Goal: Transaction & Acquisition: Purchase product/service

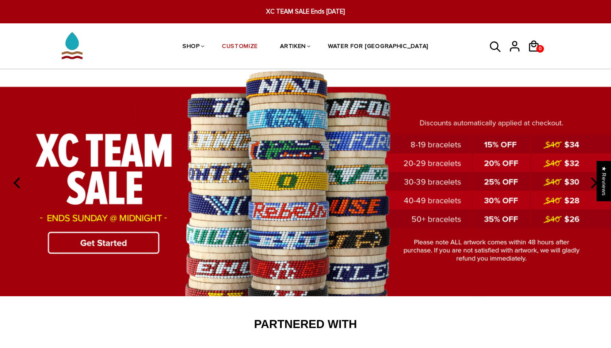
scroll to position [4, 0]
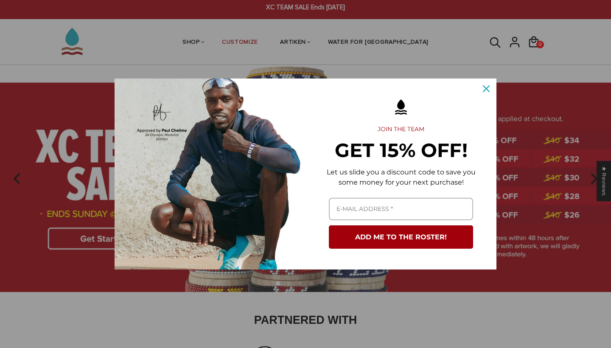
click at [483, 90] on icon "close icon" at bounding box center [486, 88] width 7 height 7
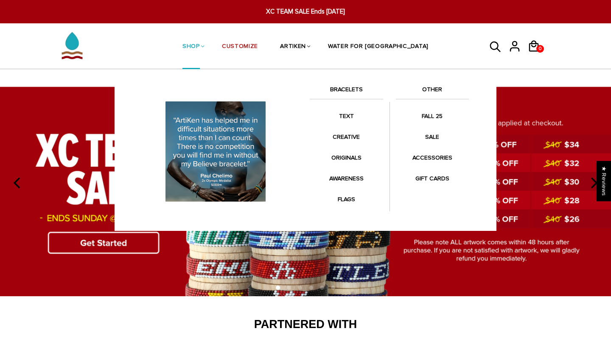
scroll to position [0, 0]
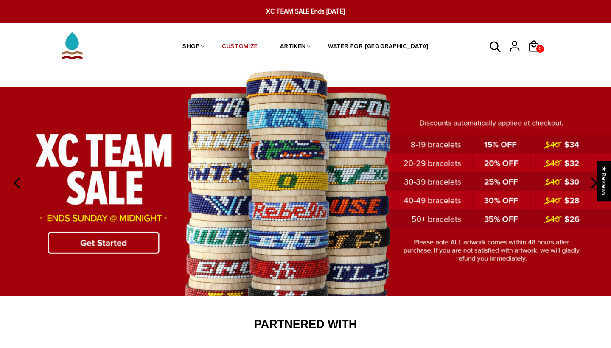
click at [145, 246] on img at bounding box center [305, 182] width 611 height 227
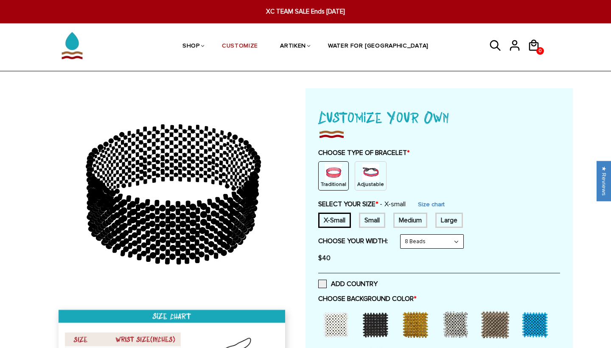
click at [372, 172] on img at bounding box center [370, 172] width 17 height 17
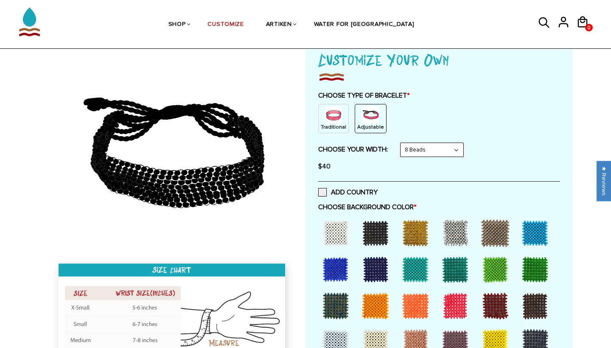
scroll to position [60, 0]
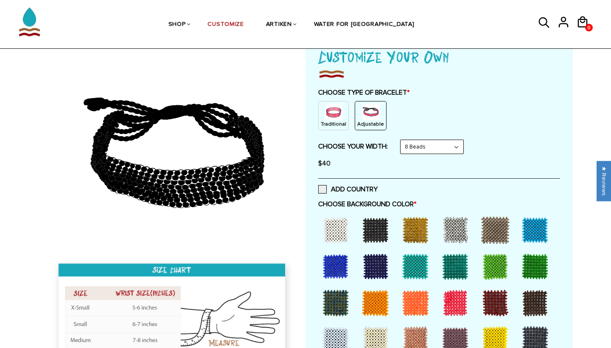
drag, startPoint x: 447, startPoint y: 148, endPoint x: 446, endPoint y: 174, distance: 25.9
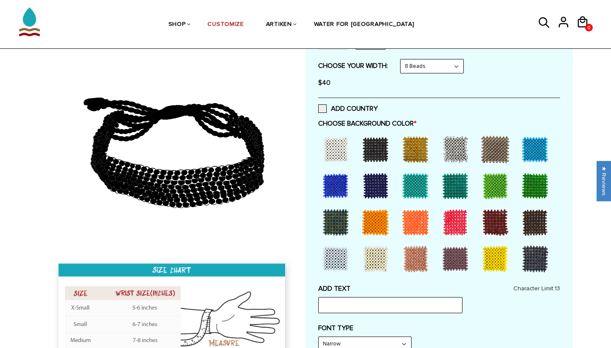
scroll to position [146, 0]
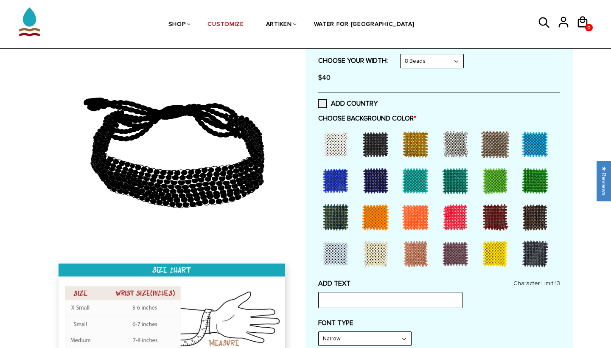
click at [350, 179] on div at bounding box center [335, 181] width 34 height 34
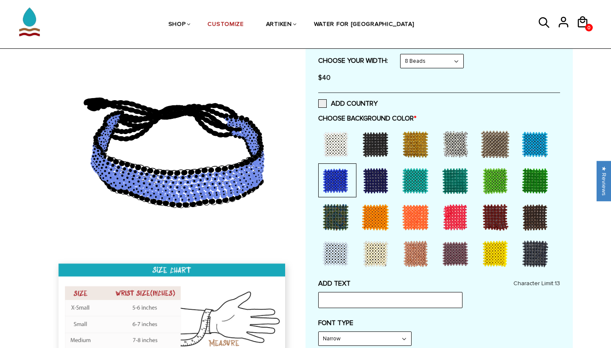
scroll to position [148, 0]
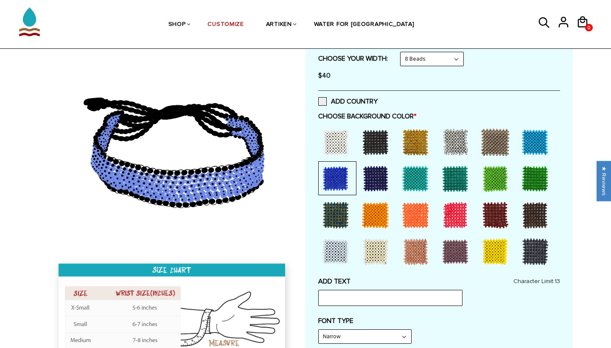
click at [381, 176] on div at bounding box center [375, 179] width 34 height 34
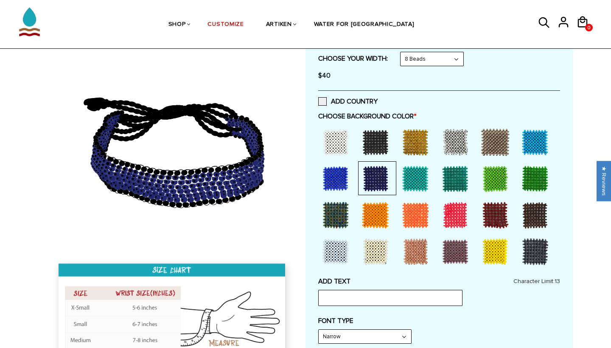
click at [375, 153] on div at bounding box center [375, 142] width 34 height 34
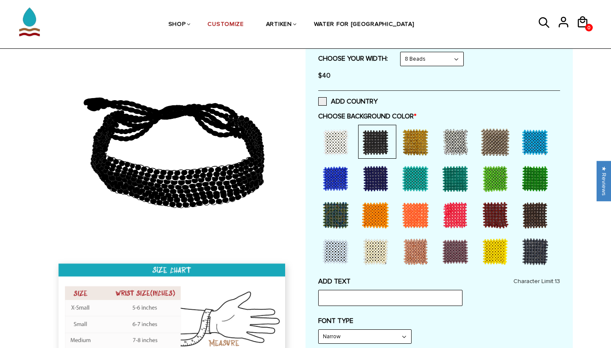
click at [375, 169] on div at bounding box center [375, 179] width 34 height 34
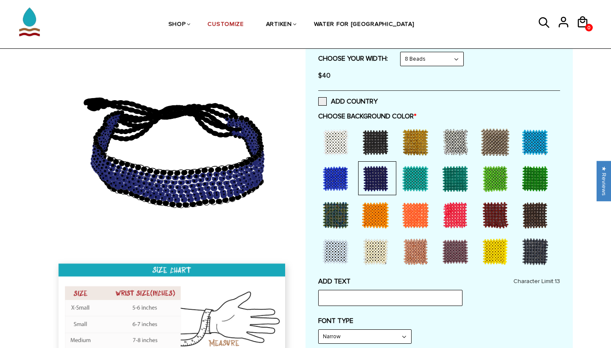
click at [198, 188] on icon at bounding box center [200, 188] width 7 height 5
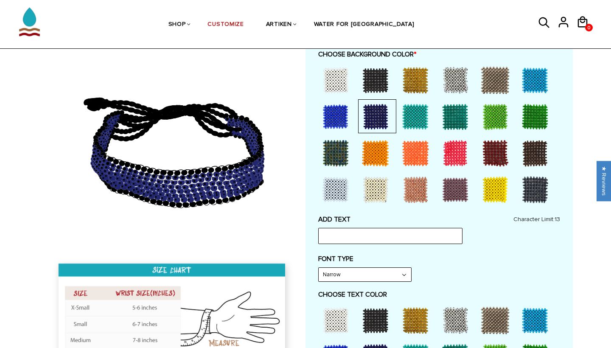
scroll to position [212, 0]
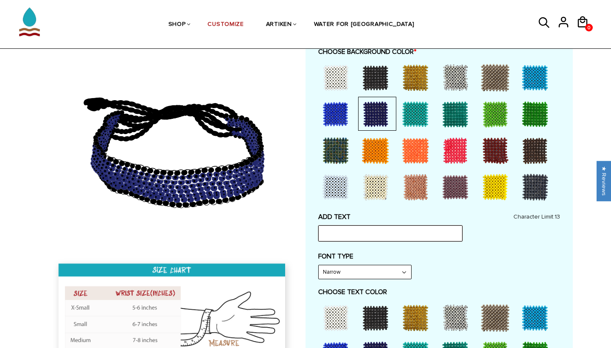
click at [377, 236] on input "text" at bounding box center [390, 233] width 144 height 16
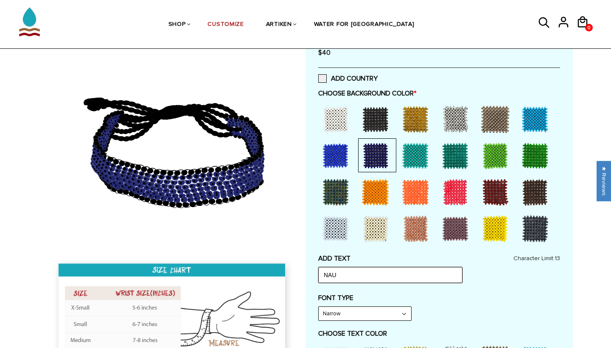
scroll to position [159, 0]
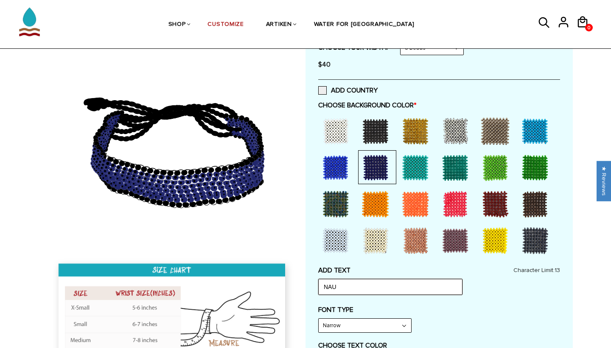
drag, startPoint x: 380, startPoint y: 282, endPoint x: 287, endPoint y: 278, distance: 93.8
type input "LUMBERJACKS"
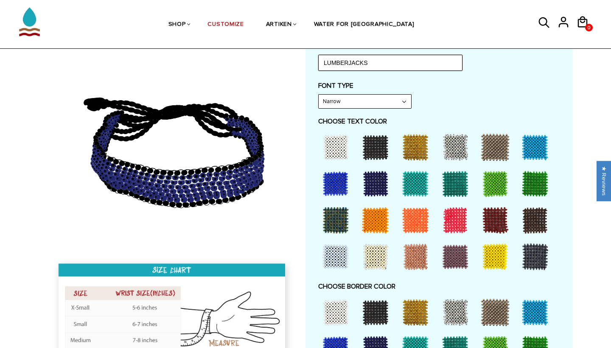
scroll to position [380, 0]
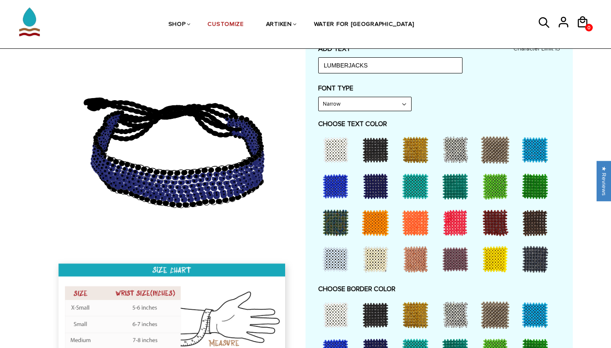
select select "Bold"
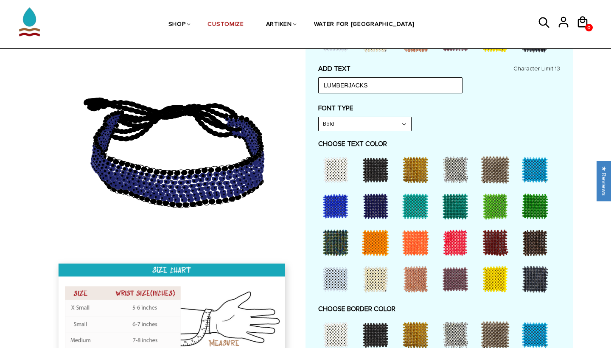
scroll to position [355, 0]
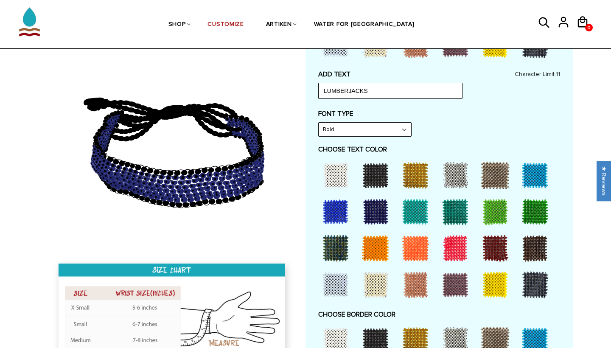
click at [340, 168] on div at bounding box center [335, 175] width 34 height 34
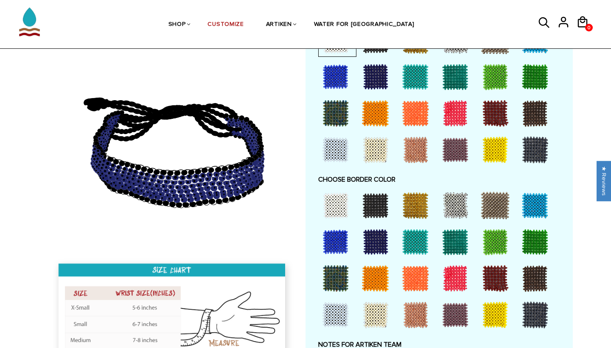
scroll to position [491, 0]
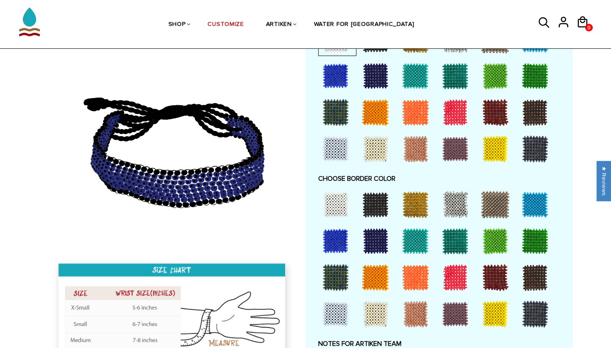
click at [331, 201] on div at bounding box center [335, 204] width 34 height 34
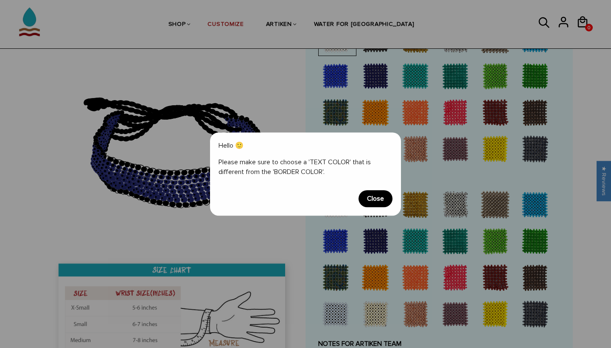
click at [379, 198] on span "Close" at bounding box center [375, 198] width 34 height 17
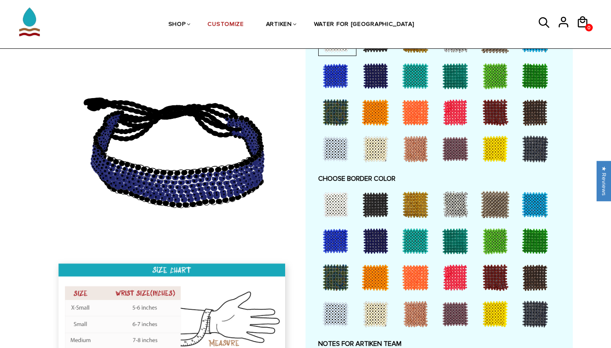
scroll to position [316, 0]
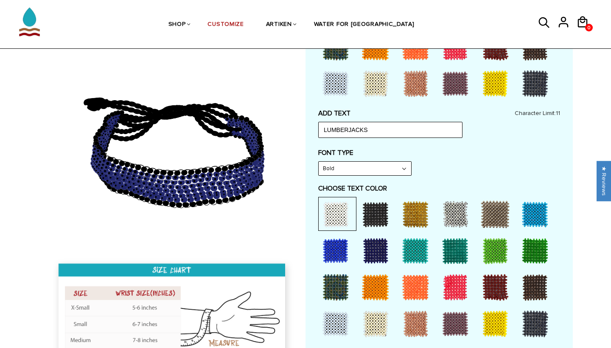
click at [337, 209] on div at bounding box center [335, 214] width 34 height 34
click at [366, 308] on div at bounding box center [375, 324] width 34 height 34
click at [335, 314] on div at bounding box center [335, 324] width 34 height 34
click at [346, 214] on div at bounding box center [335, 214] width 34 height 34
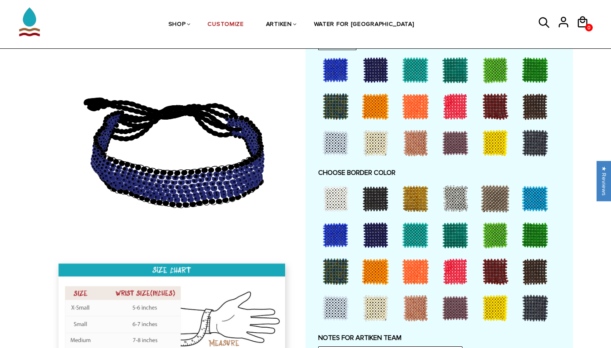
scroll to position [497, 0]
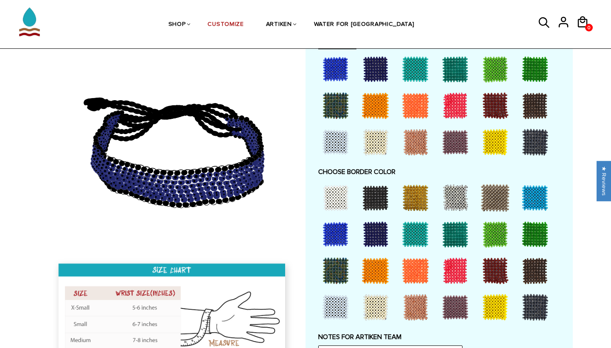
click at [335, 194] on div at bounding box center [335, 198] width 34 height 34
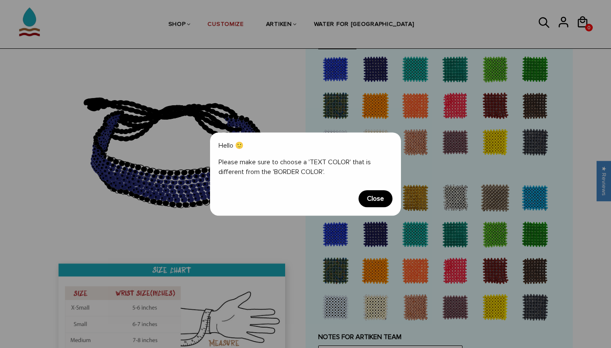
click at [372, 198] on span "Close" at bounding box center [375, 198] width 34 height 17
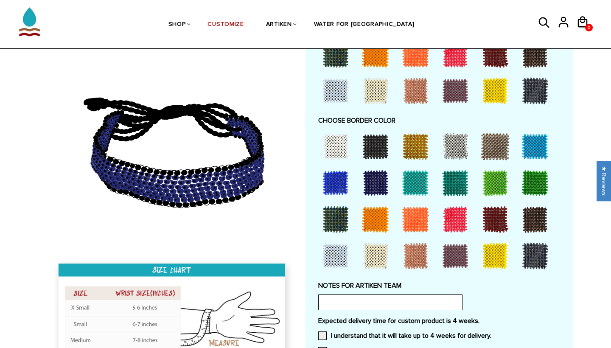
scroll to position [550, 0]
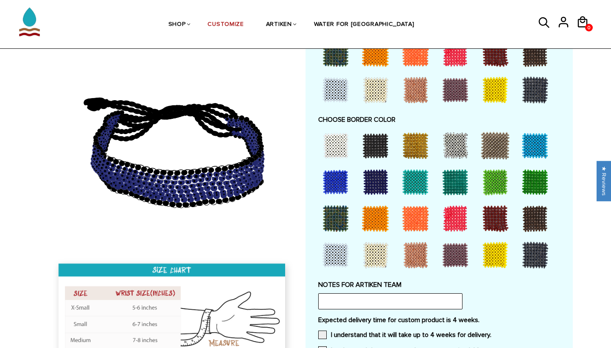
click at [372, 252] on div at bounding box center [375, 255] width 34 height 34
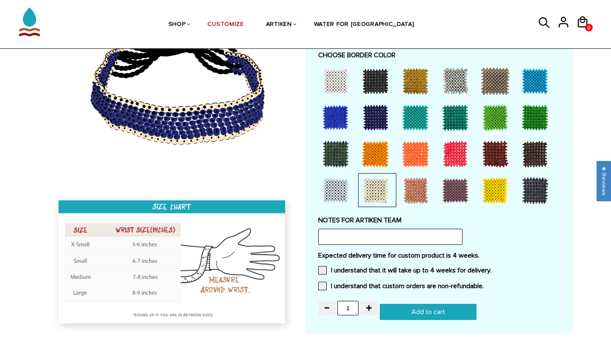
scroll to position [614, 0]
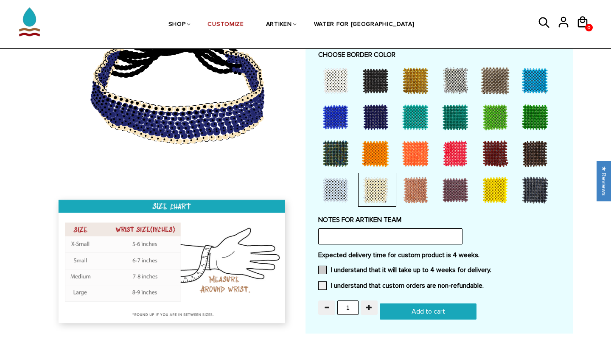
click at [377, 265] on label "I understand that it will take up to 4 weeks for delivery." at bounding box center [404, 269] width 173 height 8
click at [491, 267] on input "I understand that it will take up to 4 weeks for delivery." at bounding box center [491, 267] width 0 height 0
click at [366, 281] on label "I understand that custom orders are non-refundable." at bounding box center [400, 285] width 165 height 8
click at [483, 283] on input "I understand that custom orders are non-refundable." at bounding box center [483, 283] width 0 height 0
click at [410, 303] on input "Add to cart" at bounding box center [428, 311] width 97 height 16
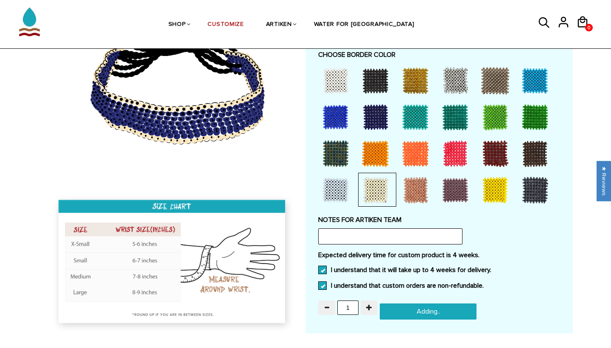
type input "Add to cart"
click at [587, 21] on icon at bounding box center [583, 21] width 10 height 11
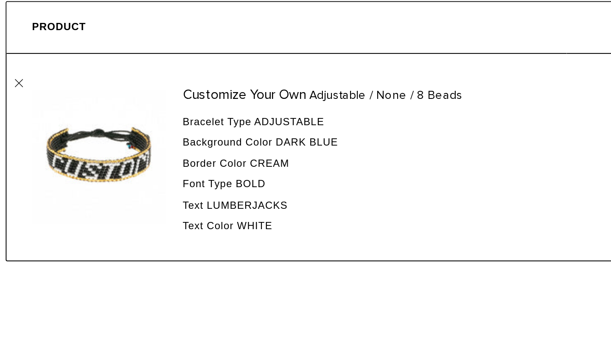
click at [51, 112] on td "Customize Your Own Adjustable / None / 8 Beads Bracelet Type Adjustable Backgro…" at bounding box center [190, 163] width 279 height 103
click at [56, 125] on link "" at bounding box center [58, 127] width 4 height 4
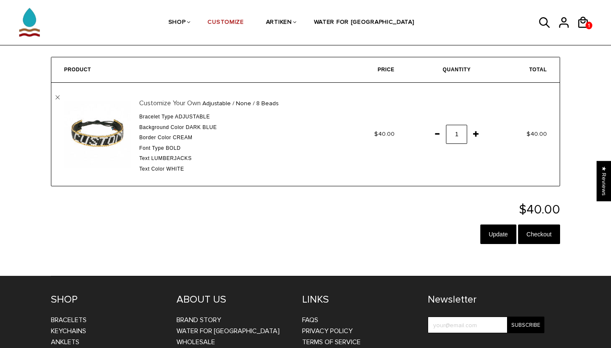
click at [161, 103] on link "Customize Your Own" at bounding box center [169, 103] width 61 height 8
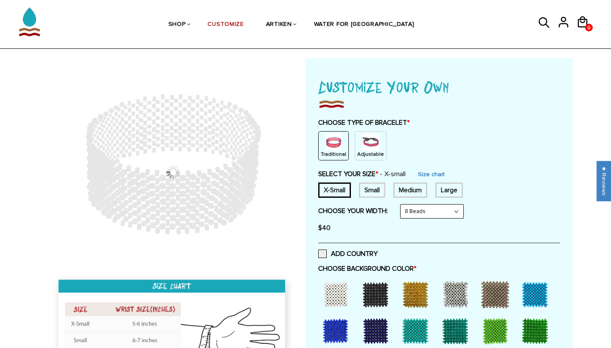
click at [379, 149] on img at bounding box center [370, 142] width 17 height 17
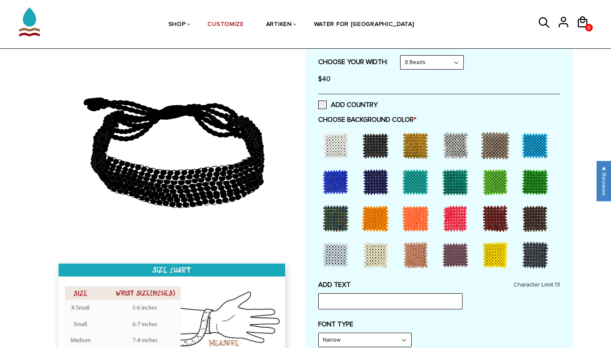
scroll to position [147, 0]
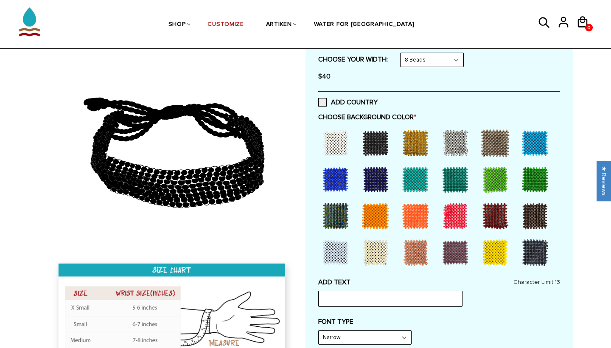
click at [379, 143] on div at bounding box center [375, 143] width 34 height 34
click at [376, 183] on div at bounding box center [375, 179] width 34 height 34
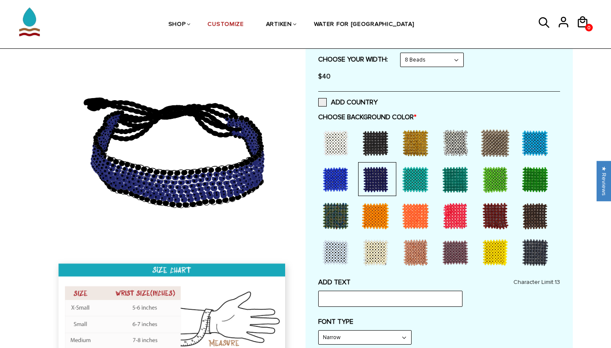
click at [373, 137] on div at bounding box center [375, 143] width 34 height 34
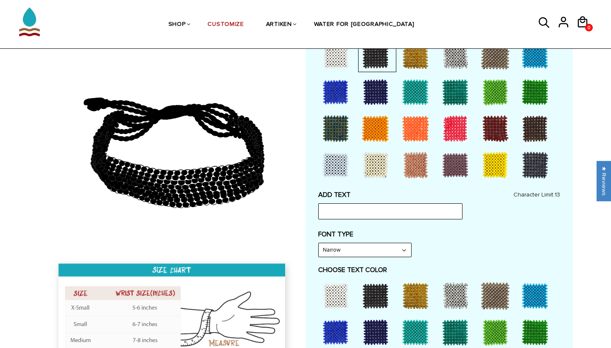
scroll to position [235, 0]
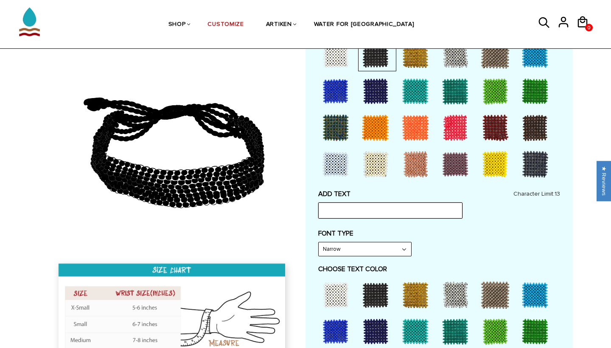
click at [360, 206] on input "text" at bounding box center [390, 210] width 144 height 16
type input "NAU"
click at [455, 229] on label "FONT TYPE" at bounding box center [439, 233] width 242 height 8
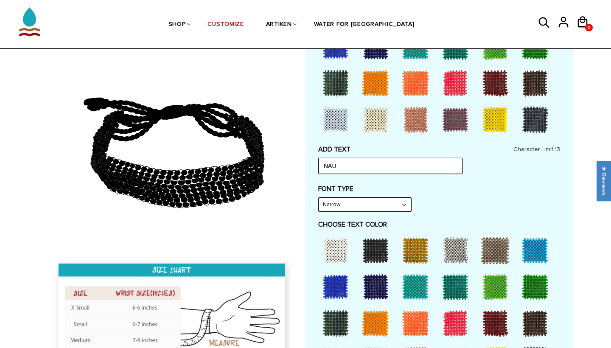
drag, startPoint x: 368, startPoint y: 158, endPoint x: 292, endPoint y: 157, distance: 75.9
click at [293, 158] on div at bounding box center [305, 238] width 534 height 860
click at [380, 208] on div "ADD TEXT NAU Character Limit: 13 FONT TYPE Bold Bold FONT TYPE Narrow Narrow Bo…" at bounding box center [439, 344] width 242 height 399
select select "Bold"
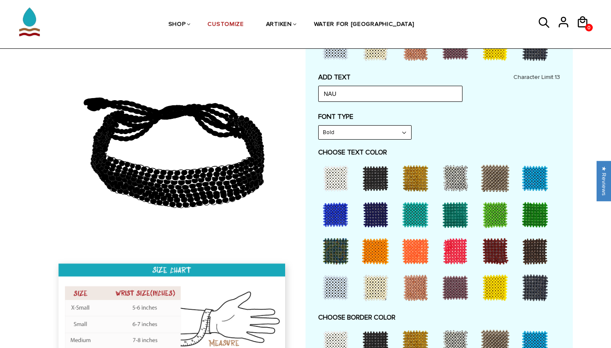
scroll to position [357, 0]
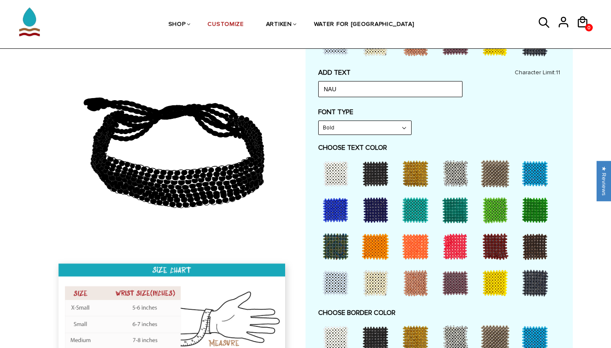
click at [338, 171] on div at bounding box center [335, 173] width 34 height 34
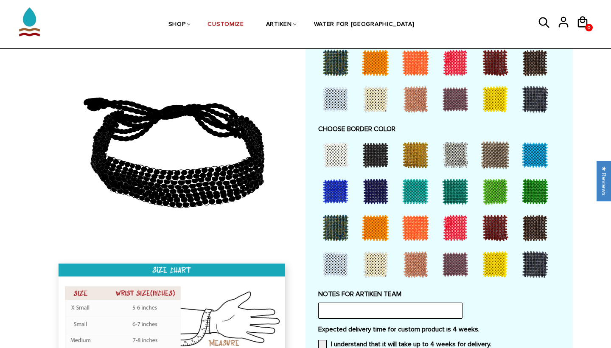
scroll to position [541, 0]
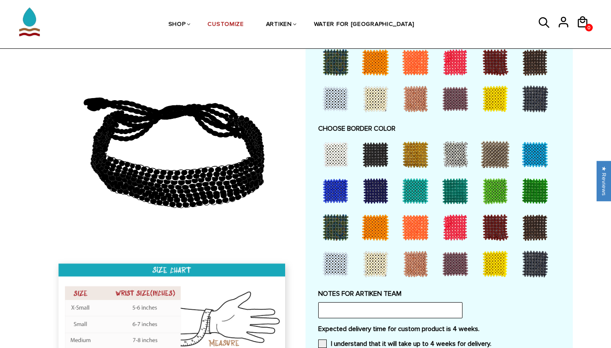
click at [377, 254] on div at bounding box center [375, 264] width 34 height 34
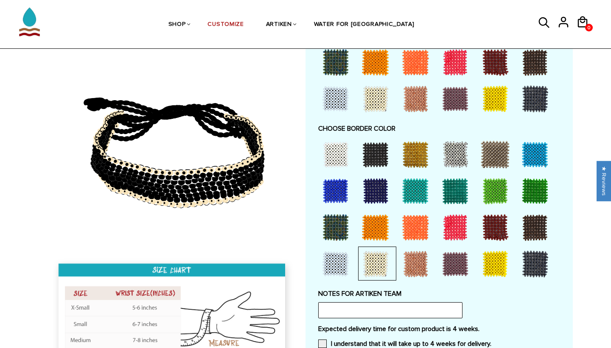
click at [343, 152] on div at bounding box center [335, 154] width 34 height 34
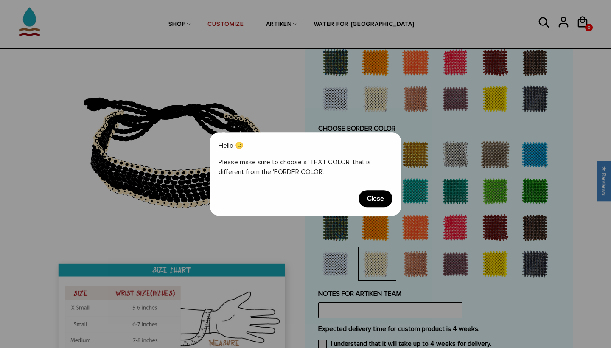
click at [381, 201] on span "Close" at bounding box center [375, 198] width 34 height 17
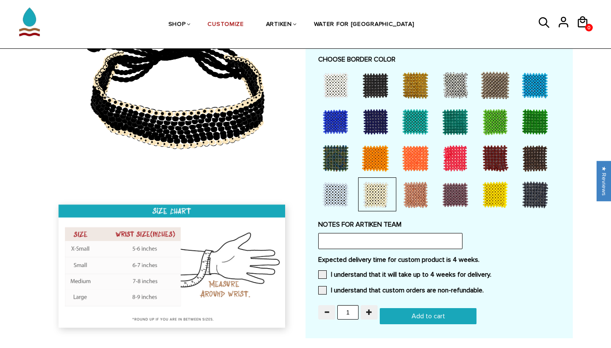
scroll to position [613, 0]
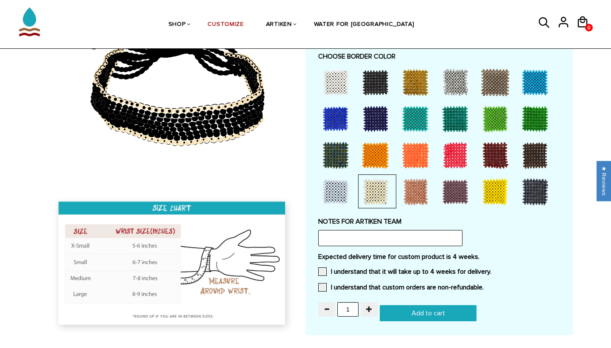
click at [330, 266] on div "Expected delivery time for custom product is 4 weeks. I understand that it will…" at bounding box center [439, 274] width 242 height 44
click at [324, 267] on span at bounding box center [322, 271] width 8 height 8
click at [491, 269] on input "I understand that it will take up to 4 weeks for delivery." at bounding box center [491, 269] width 0 height 0
click at [324, 272] on div "Expected delivery time for custom product is 4 weeks. I understand that it will…" at bounding box center [439, 274] width 242 height 44
click at [324, 283] on span at bounding box center [322, 287] width 8 height 8
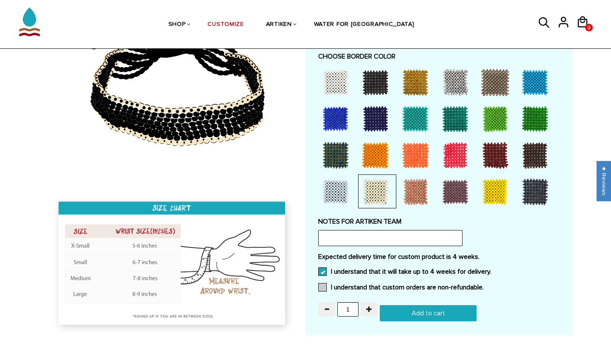
click at [483, 285] on input "I understand that custom orders are non-refundable." at bounding box center [483, 285] width 0 height 0
click at [430, 305] on input "Add to cart" at bounding box center [428, 313] width 97 height 16
type input "Add to cart"
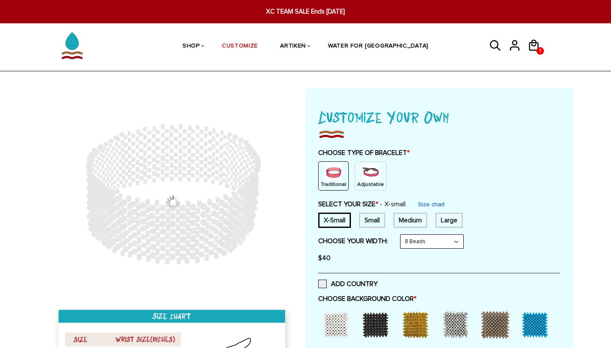
scroll to position [2, 0]
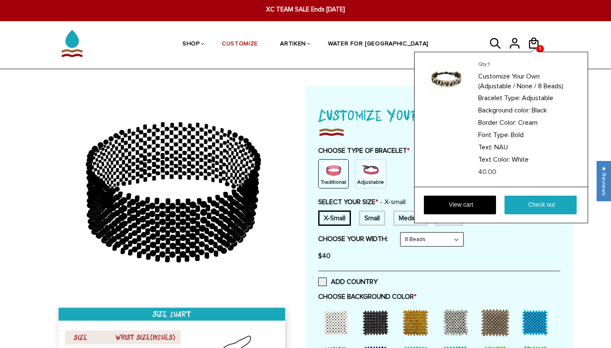
click at [535, 43] on icon at bounding box center [533, 42] width 10 height 11
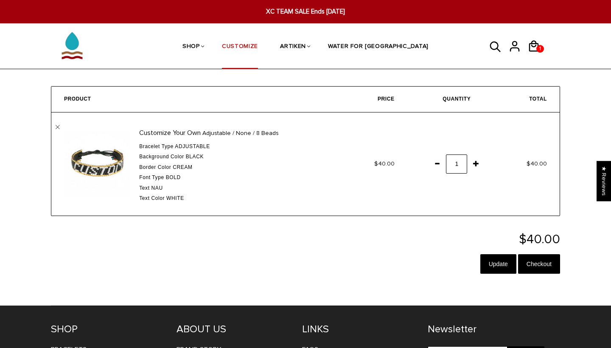
click at [258, 45] on link "CUSTOMIZE" at bounding box center [240, 47] width 36 height 45
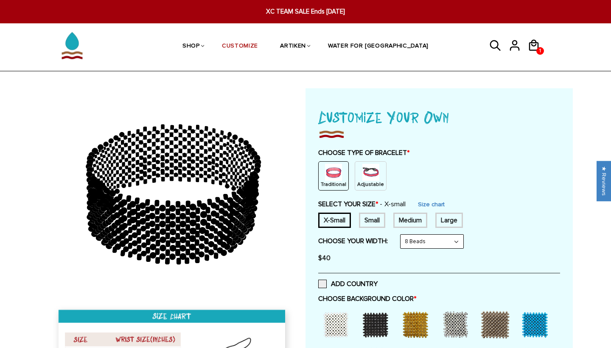
click at [375, 171] on img at bounding box center [370, 172] width 17 height 17
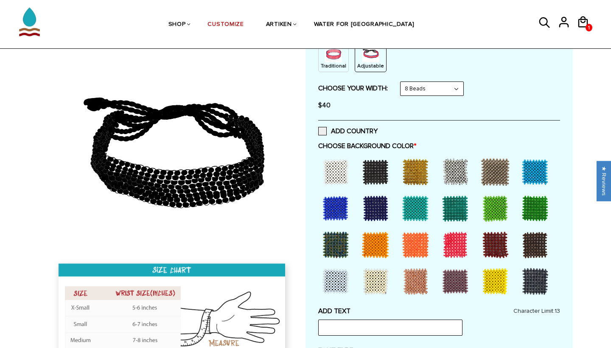
scroll to position [122, 0]
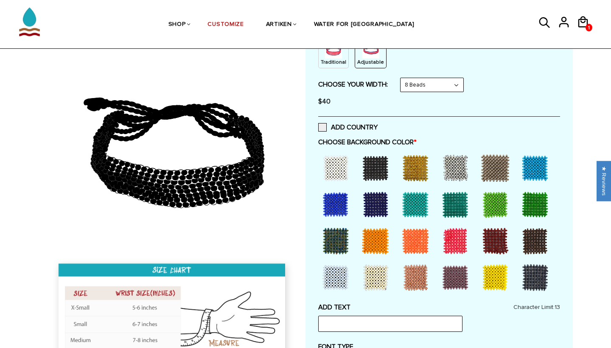
click at [377, 171] on div at bounding box center [375, 168] width 34 height 34
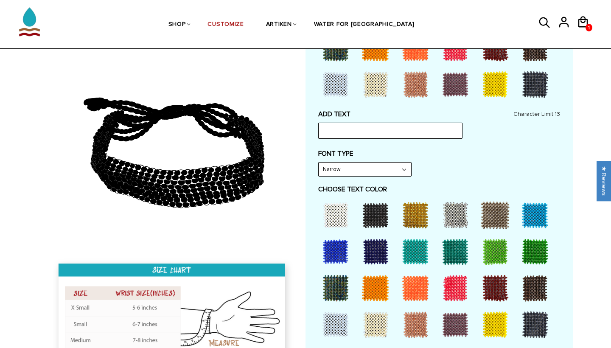
scroll to position [317, 0]
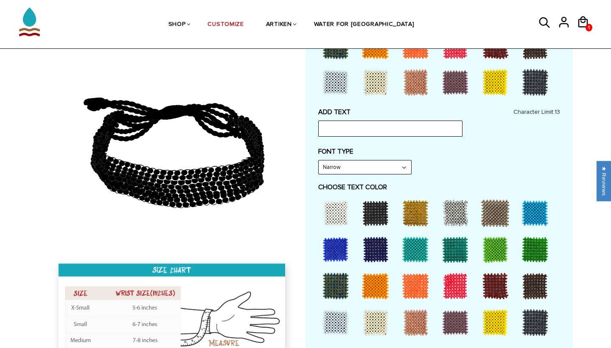
click at [371, 319] on div at bounding box center [375, 322] width 34 height 34
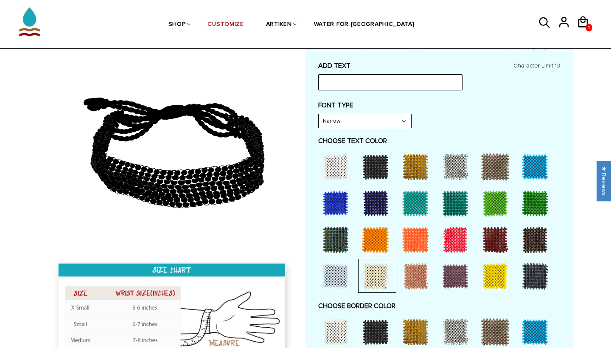
scroll to position [366, 0]
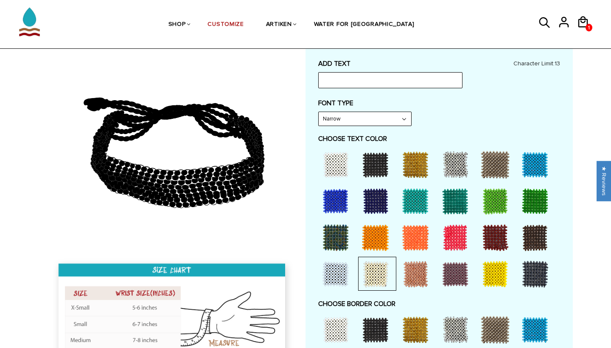
click at [334, 157] on div at bounding box center [335, 165] width 34 height 34
click at [344, 77] on input "text" at bounding box center [390, 80] width 144 height 16
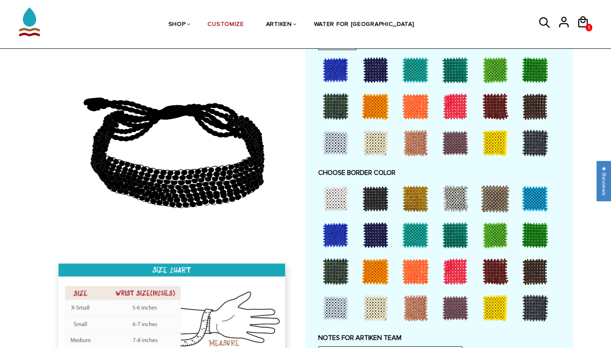
scroll to position [500, 0]
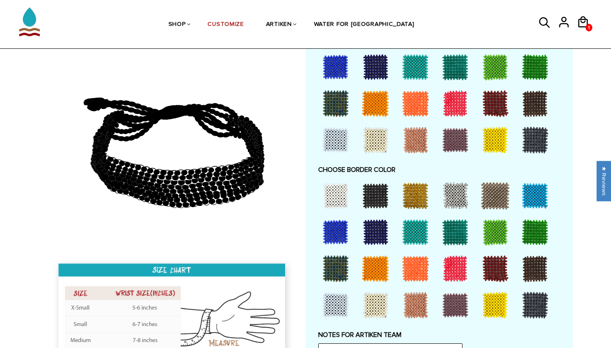
type input "NAU"
click at [380, 299] on div at bounding box center [375, 305] width 34 height 34
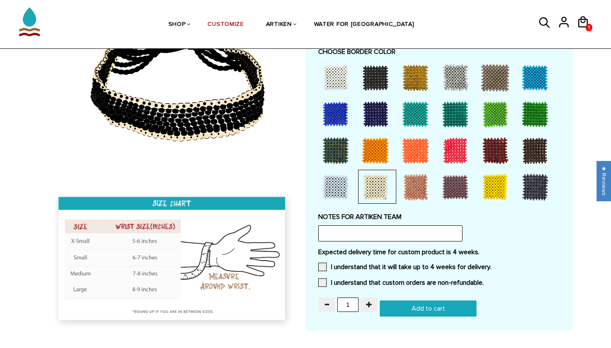
scroll to position [622, 0]
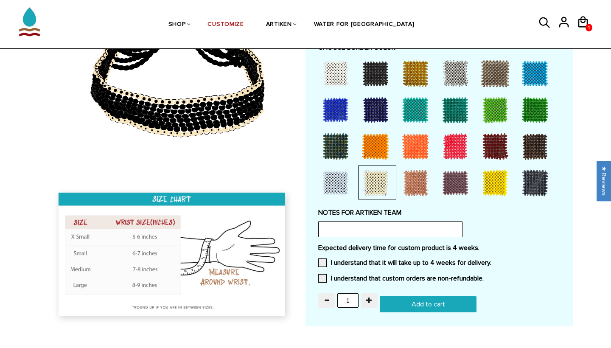
click at [321, 246] on div "Expected delivery time for custom product is 4 weeks. I understand that it will…" at bounding box center [439, 265] width 242 height 44
click at [321, 258] on span at bounding box center [322, 262] width 8 height 8
click at [491, 260] on input "I understand that it will take up to 4 weeks for delivery." at bounding box center [491, 260] width 0 height 0
click at [321, 274] on span at bounding box center [322, 278] width 8 height 8
click at [483, 276] on input "I understand that custom orders are non-refundable." at bounding box center [483, 276] width 0 height 0
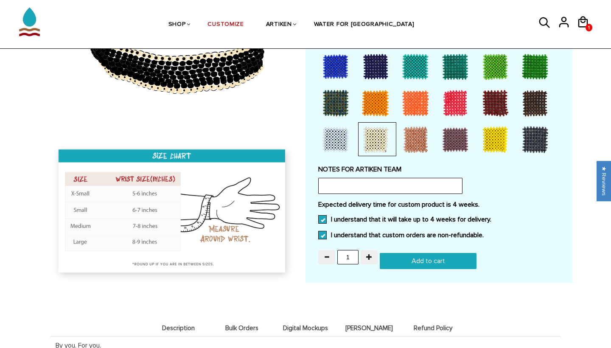
scroll to position [690, 0]
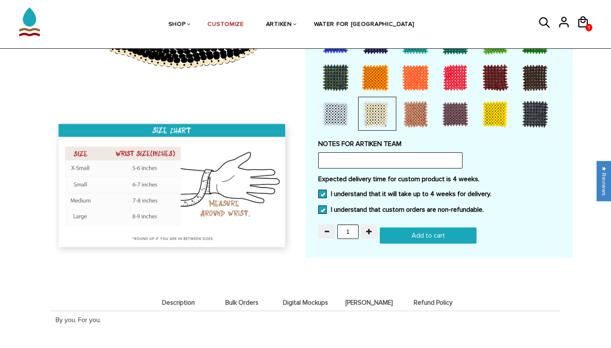
click at [431, 228] on input "Add to cart" at bounding box center [428, 235] width 97 height 16
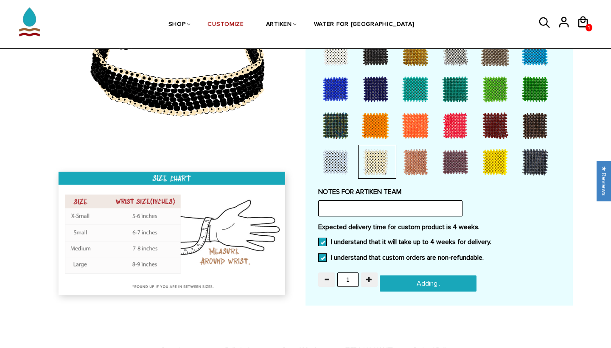
type input "Add to cart"
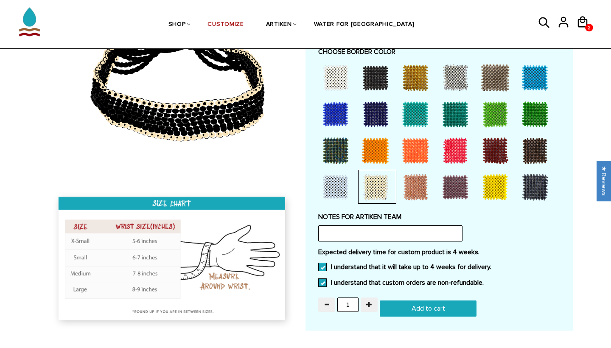
scroll to position [608, 0]
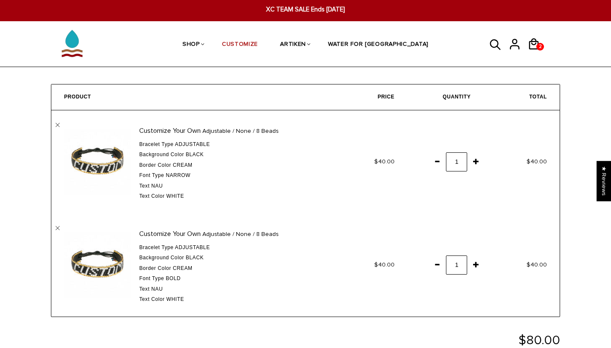
scroll to position [2, 0]
click at [301, 10] on span "XC TEAM SALE Ends [DATE]" at bounding box center [305, 10] width 234 height 10
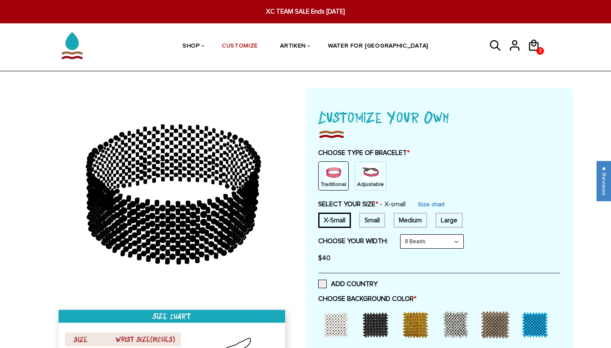
click at [284, 13] on span "XC TEAM SALE Ends [DATE]" at bounding box center [305, 12] width 234 height 10
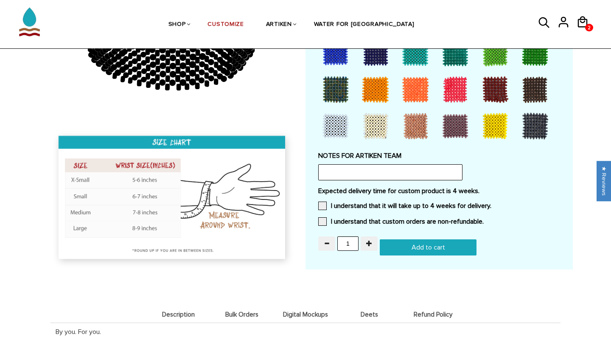
scroll to position [747, 0]
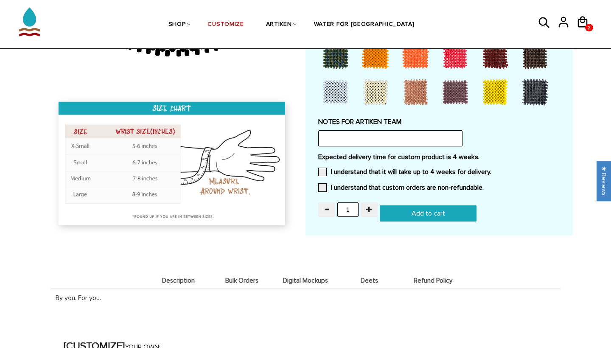
click at [245, 277] on span "Bulk Orders" at bounding box center [241, 280] width 59 height 7
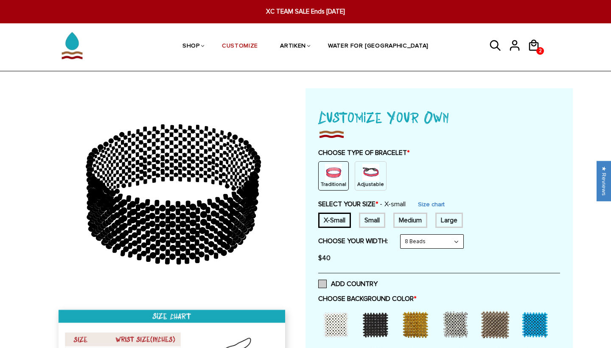
scroll to position [0, 0]
